Goal: Information Seeking & Learning: Learn about a topic

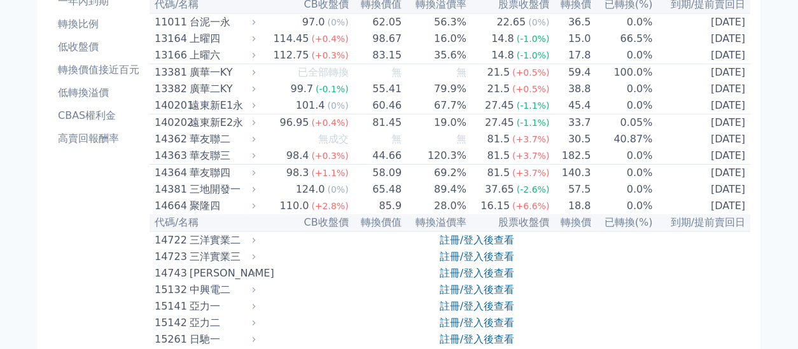
scroll to position [141, 0]
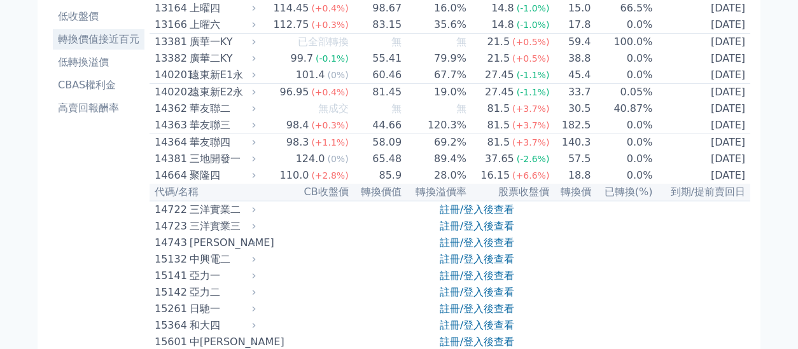
click at [90, 47] on li "轉換價值接近百元" at bounding box center [99, 39] width 92 height 15
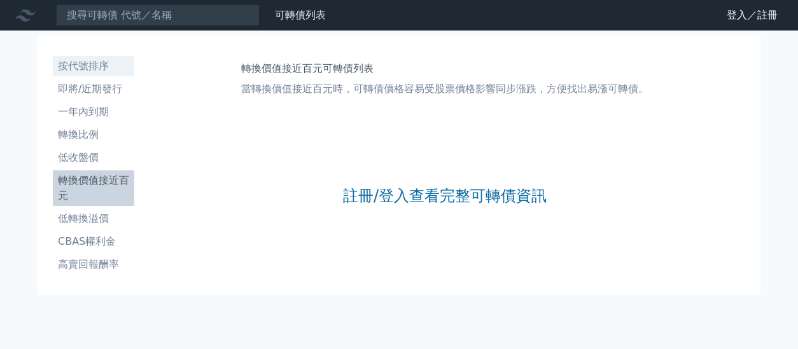
click at [88, 74] on li "按代號排序" at bounding box center [93, 66] width 81 height 15
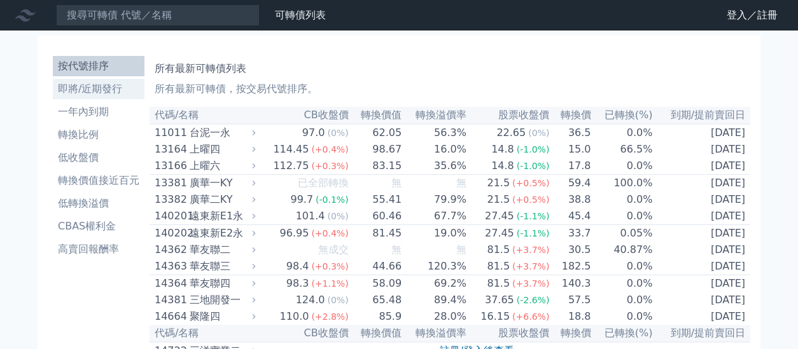
click at [96, 97] on li "即將/近期發行" at bounding box center [99, 88] width 92 height 15
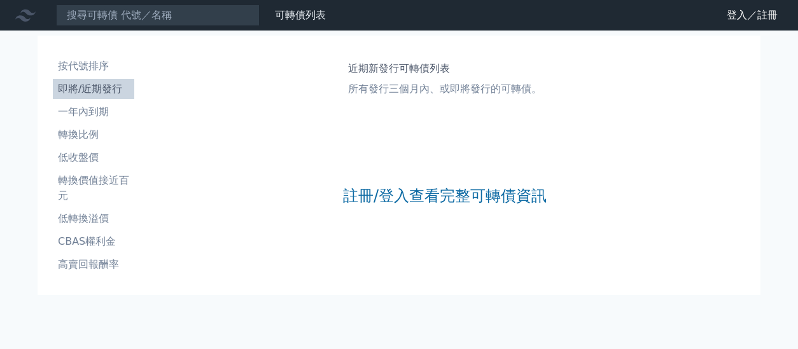
scroll to position [30, 0]
click at [61, 74] on li "按代號排序" at bounding box center [93, 66] width 81 height 15
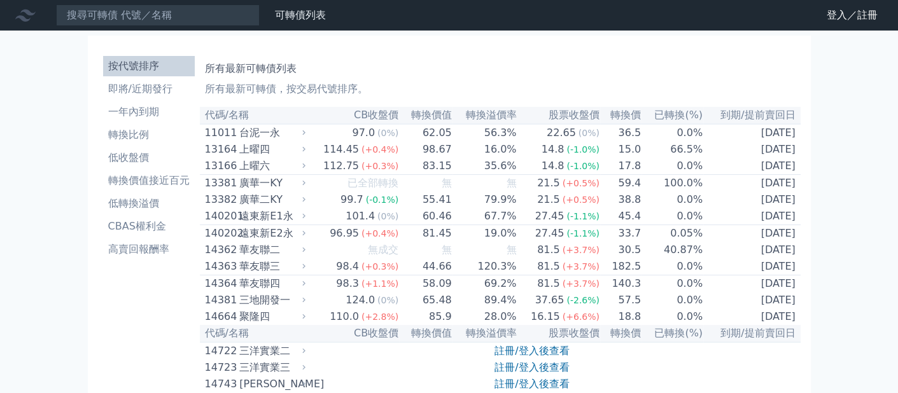
drag, startPoint x: 790, startPoint y: 1, endPoint x: 583, endPoint y: 88, distance: 224.8
click at [583, 88] on div "所有最新可轉債列表 所有最新可轉債，按交易代號排序。" at bounding box center [500, 76] width 591 height 41
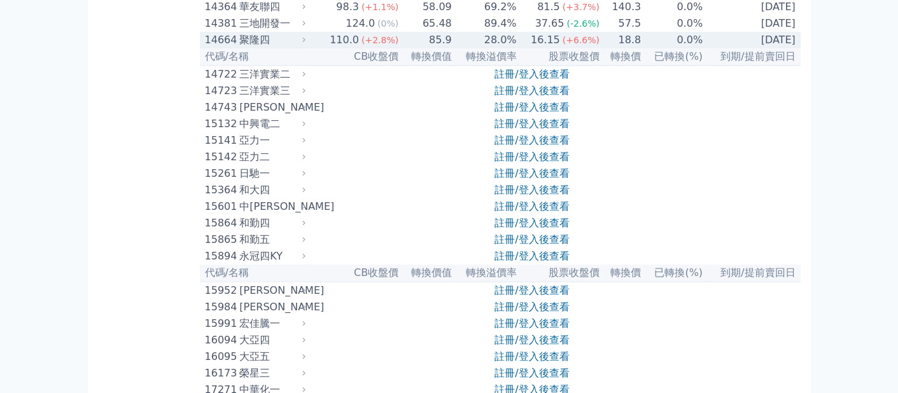
scroll to position [159, 0]
